Goal: Task Accomplishment & Management: Manage account settings

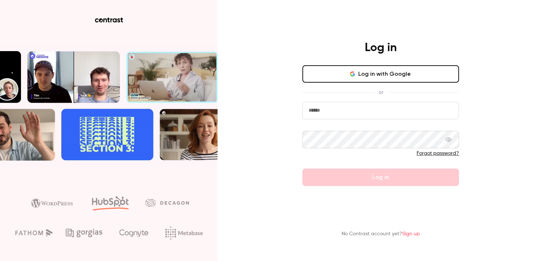
type input "**********"
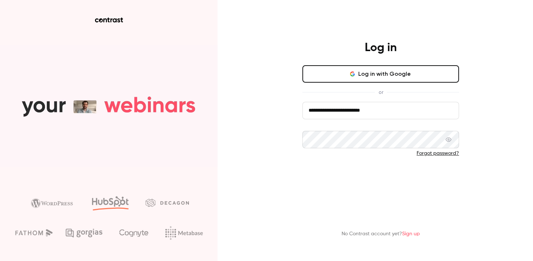
click at [374, 179] on button "Log in" at bounding box center [380, 177] width 157 height 17
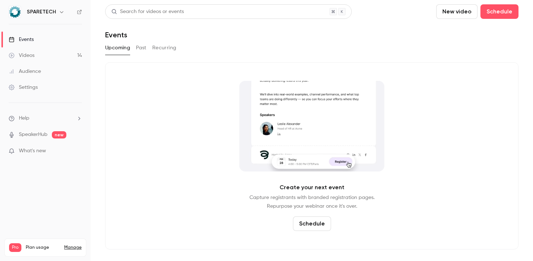
click at [50, 5] on nav "SPARETECH Events Videos 14 Audience Settings Help SpeakerHub new What's new Pro…" at bounding box center [45, 130] width 91 height 261
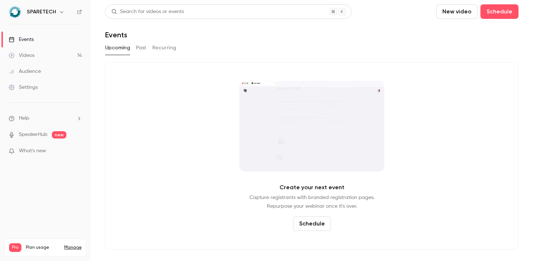
click at [52, 13] on h6 "SPARETECH" at bounding box center [41, 11] width 29 height 7
click at [59, 11] on icon "button" at bounding box center [62, 12] width 6 height 6
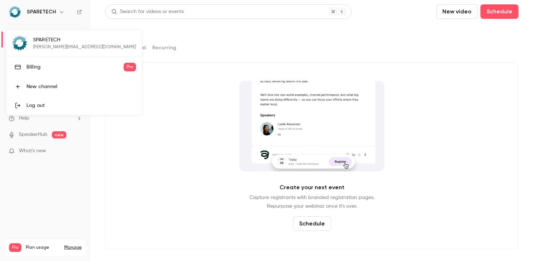
click at [49, 63] on div "Billing" at bounding box center [74, 66] width 97 height 7
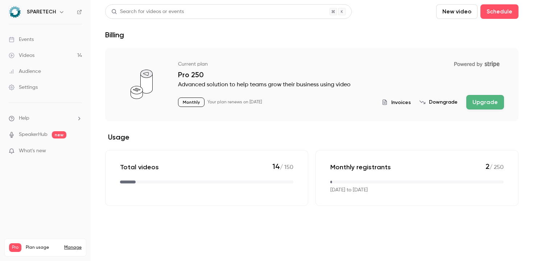
click at [228, 130] on section "Current plan Powered by Stripe Pro 250 Advanced solution to help teams grow the…" at bounding box center [311, 127] width 413 height 158
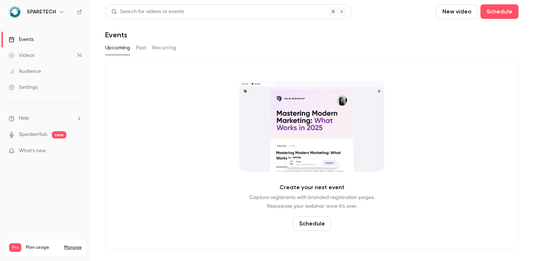
click at [59, 11] on icon "button" at bounding box center [62, 12] width 6 height 6
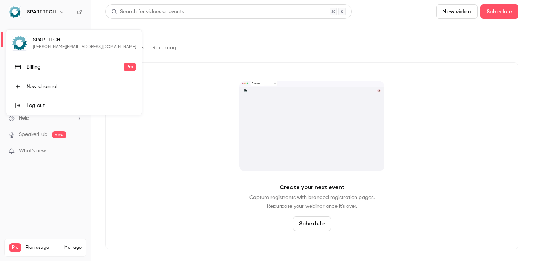
click at [66, 63] on div "Billing" at bounding box center [74, 66] width 97 height 7
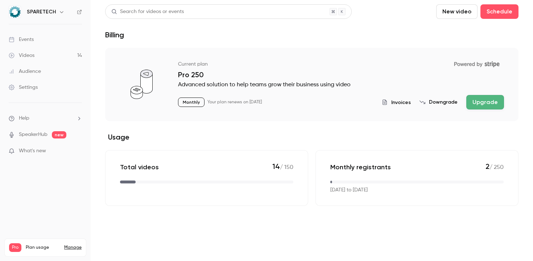
click at [396, 100] on span "Invoices" at bounding box center [401, 103] width 20 height 8
